Goal: Information Seeking & Learning: Learn about a topic

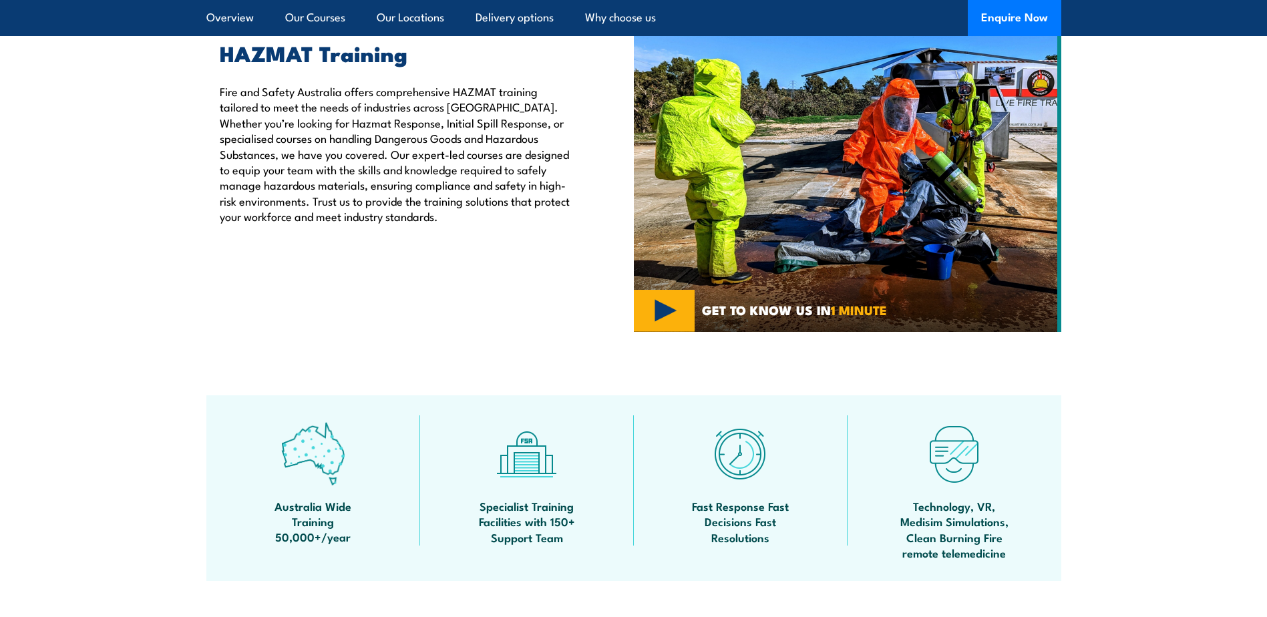
scroll to position [468, 0]
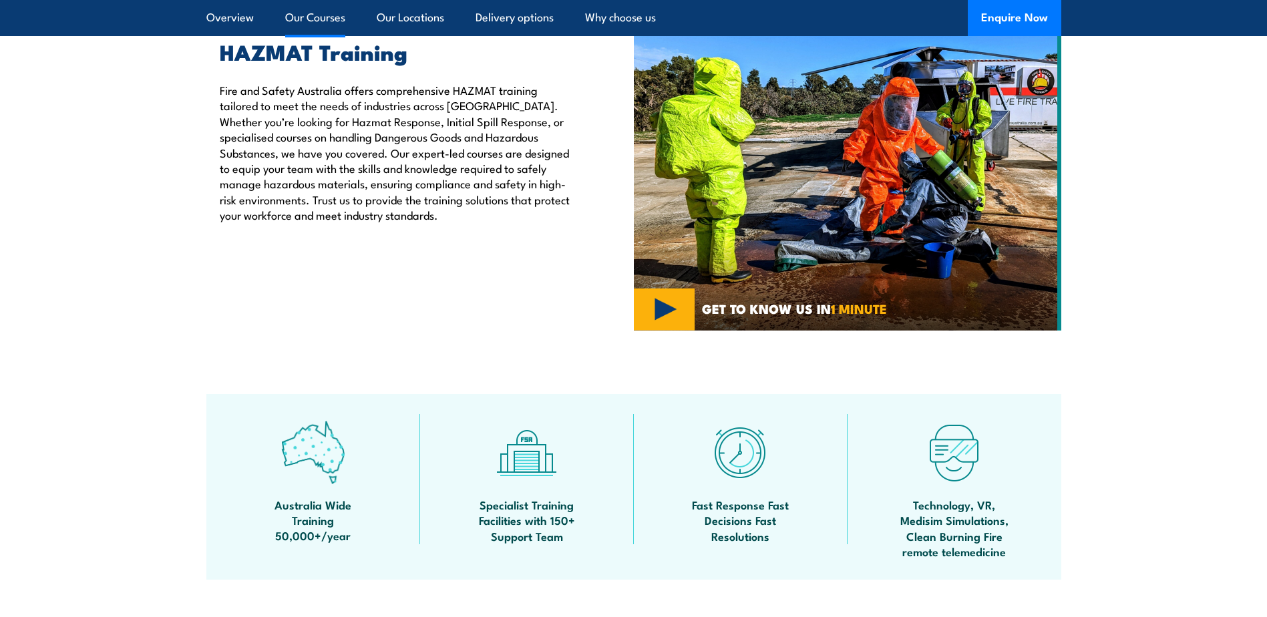
click at [308, 15] on link "Our Courses" at bounding box center [315, 17] width 60 height 35
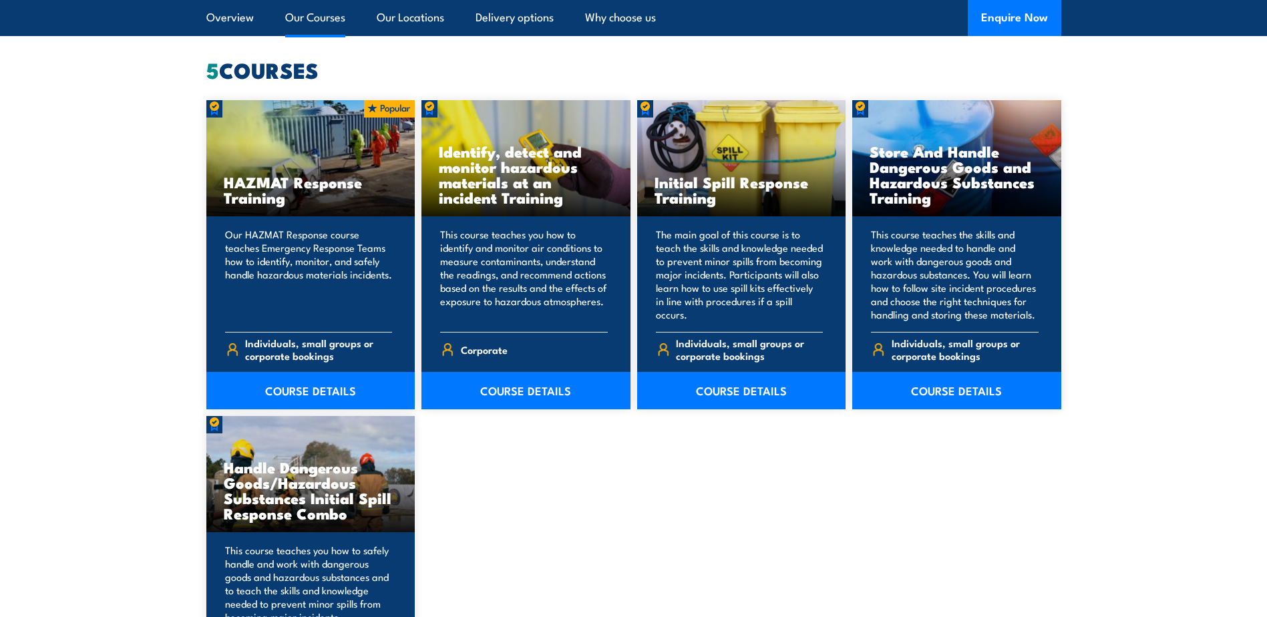
scroll to position [1015, 0]
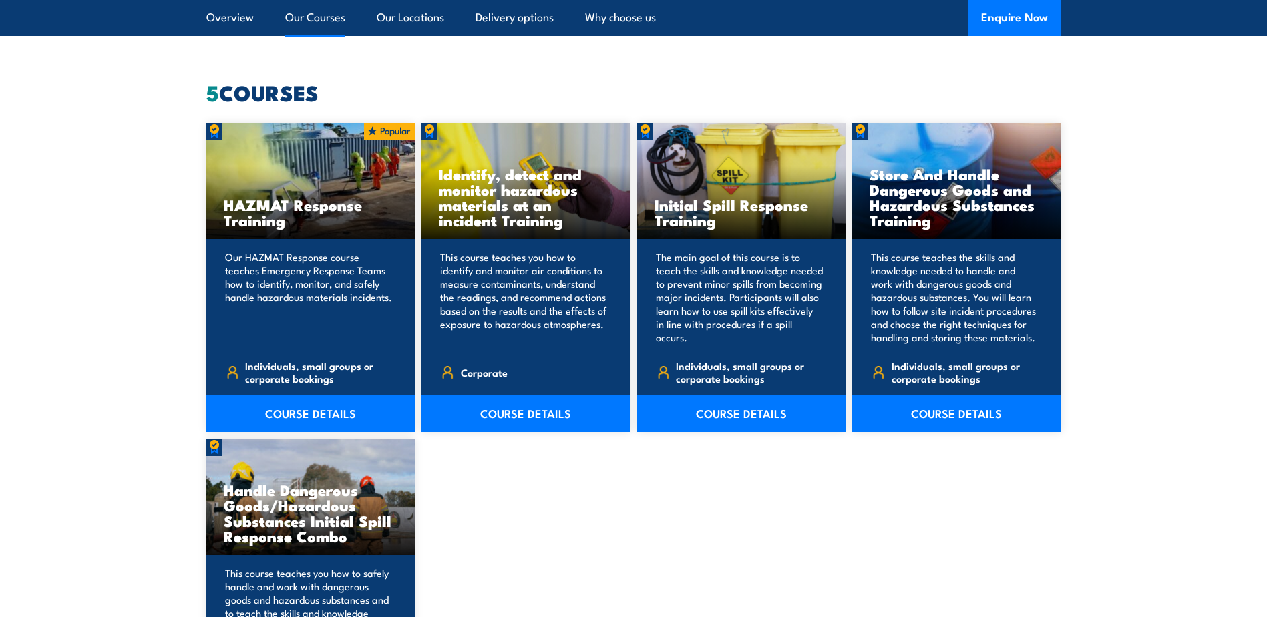
click at [954, 414] on link "COURSE DETAILS" at bounding box center [956, 413] width 209 height 37
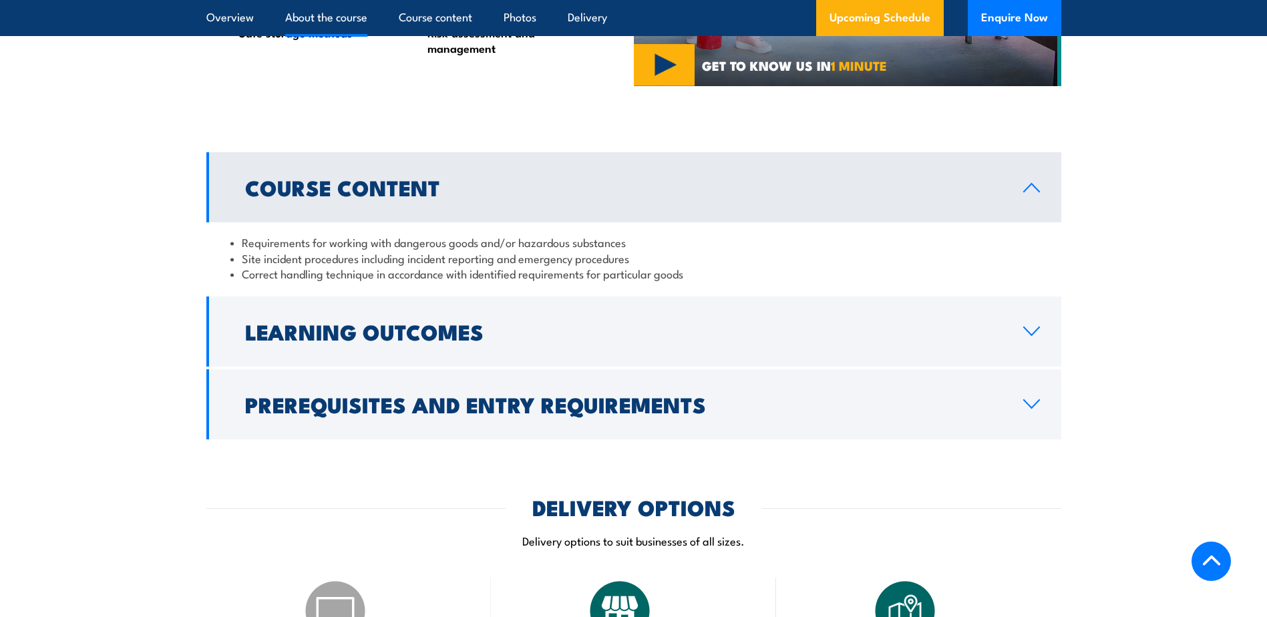
scroll to position [1247, 0]
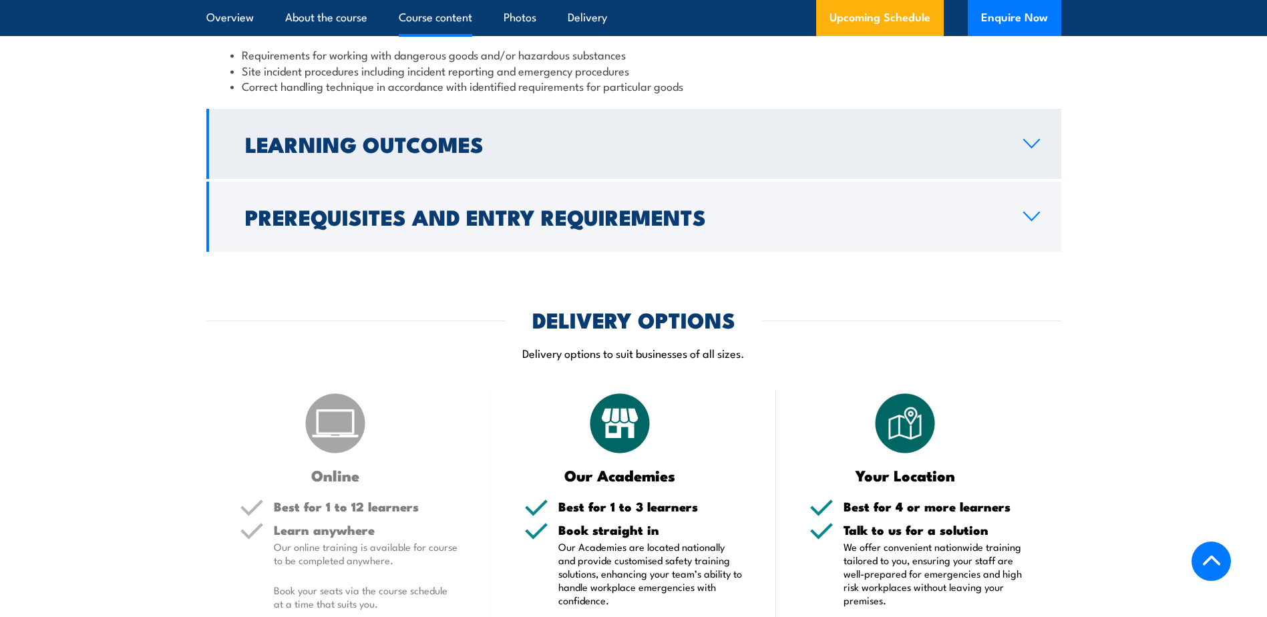
click at [1039, 149] on icon at bounding box center [1032, 143] width 18 height 11
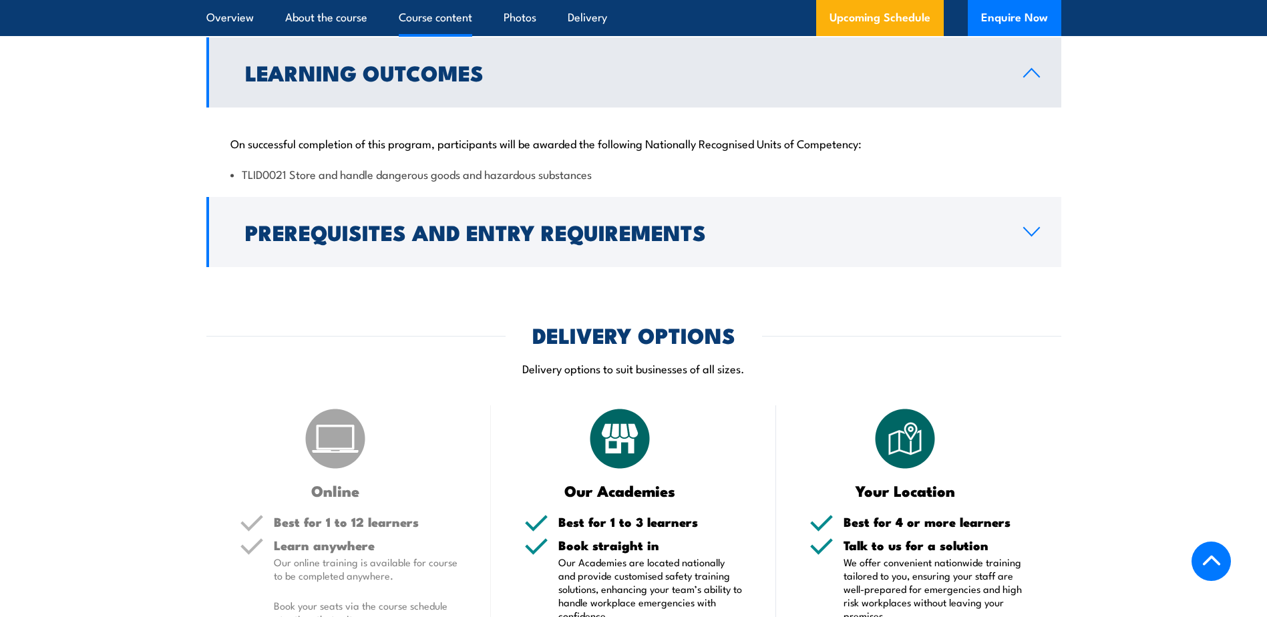
click at [1039, 175] on div "On successful completion of this program, participants will be awarded the foll…" at bounding box center [633, 151] width 855 height 86
click at [1031, 77] on icon at bounding box center [1031, 73] width 15 height 8
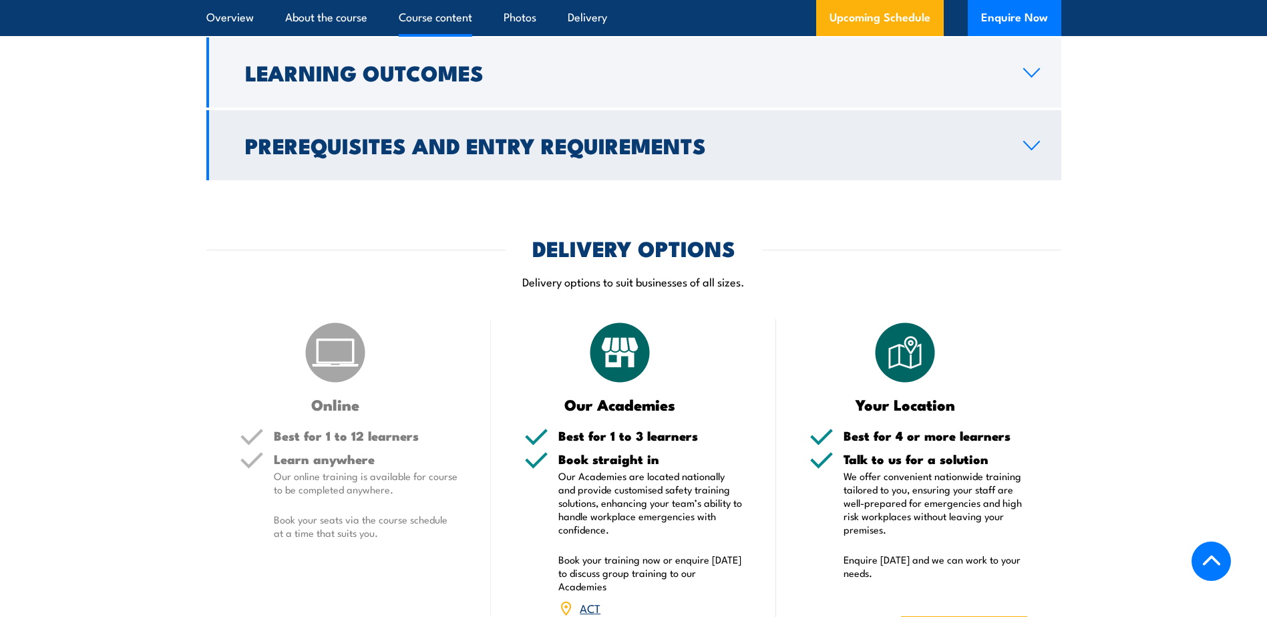
click at [1029, 180] on link "Prerequisites and Entry Requirements" at bounding box center [633, 145] width 855 height 70
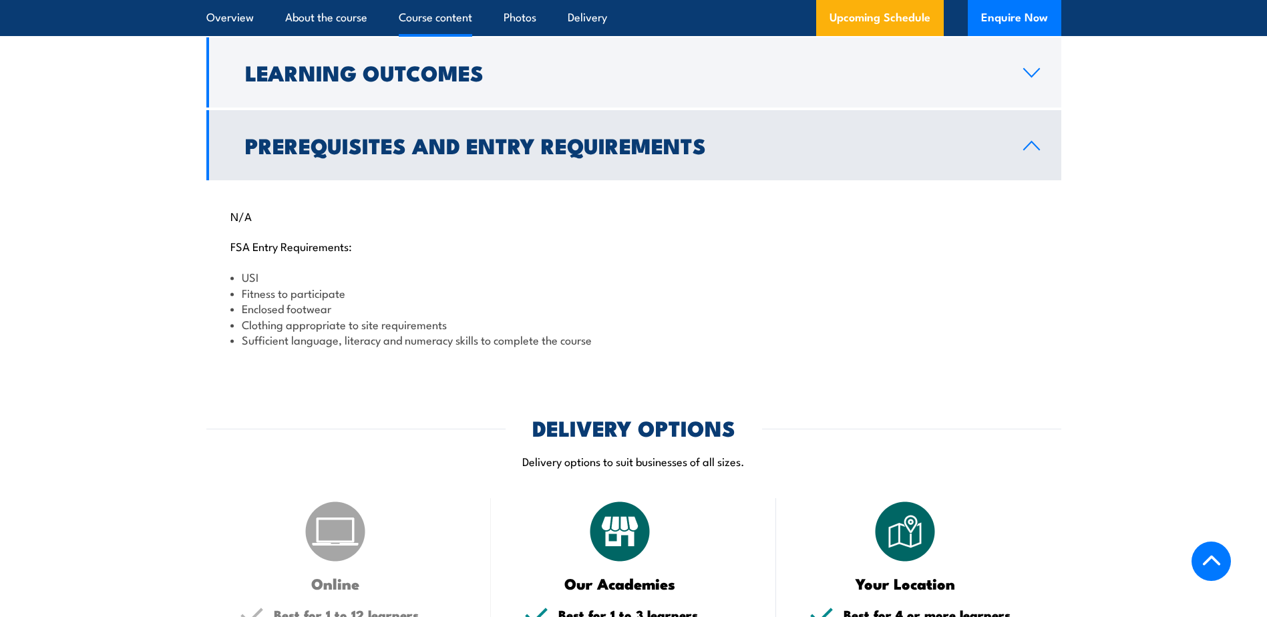
click at [1023, 151] on icon at bounding box center [1032, 145] width 18 height 11
